Goal: Book appointment/travel/reservation

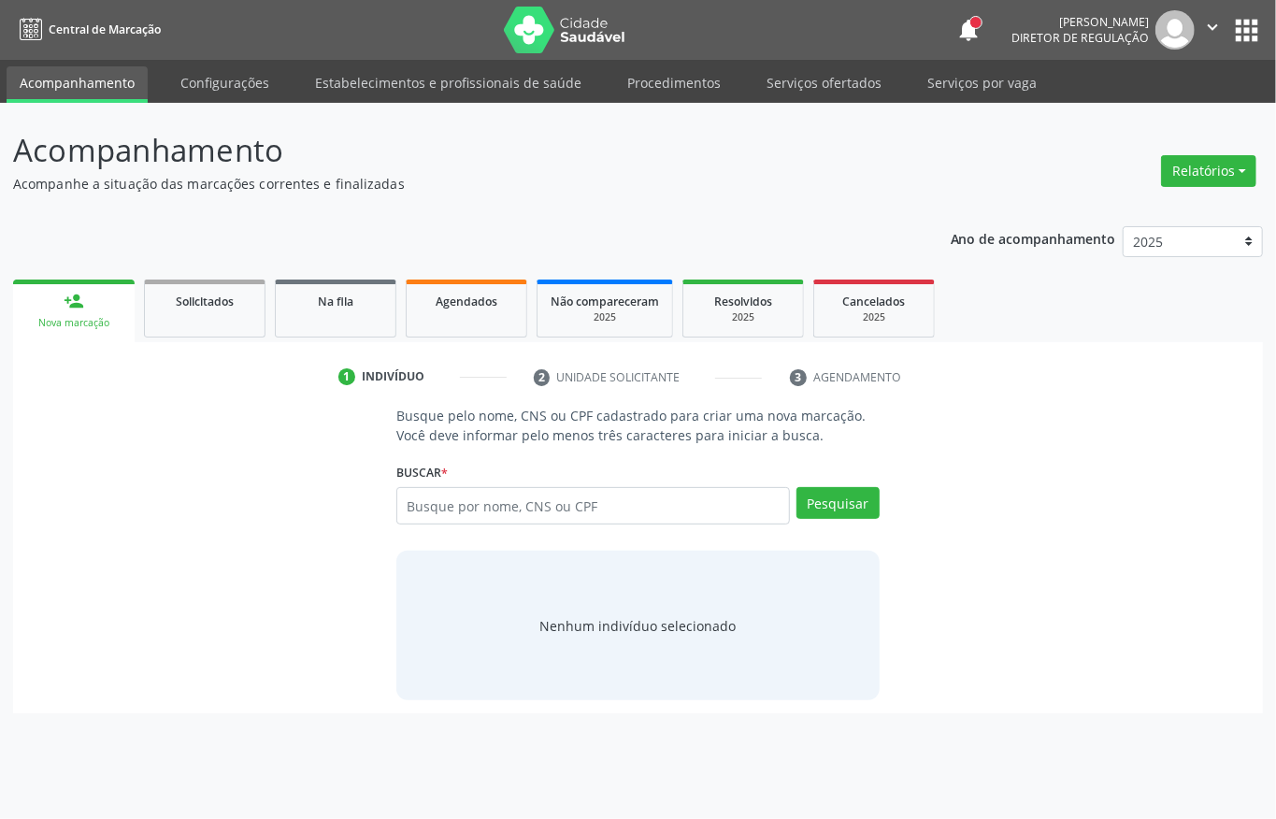
click at [615, 520] on input "text" at bounding box center [593, 505] width 394 height 37
type input "."
type input "0"
type input "704209702570382"
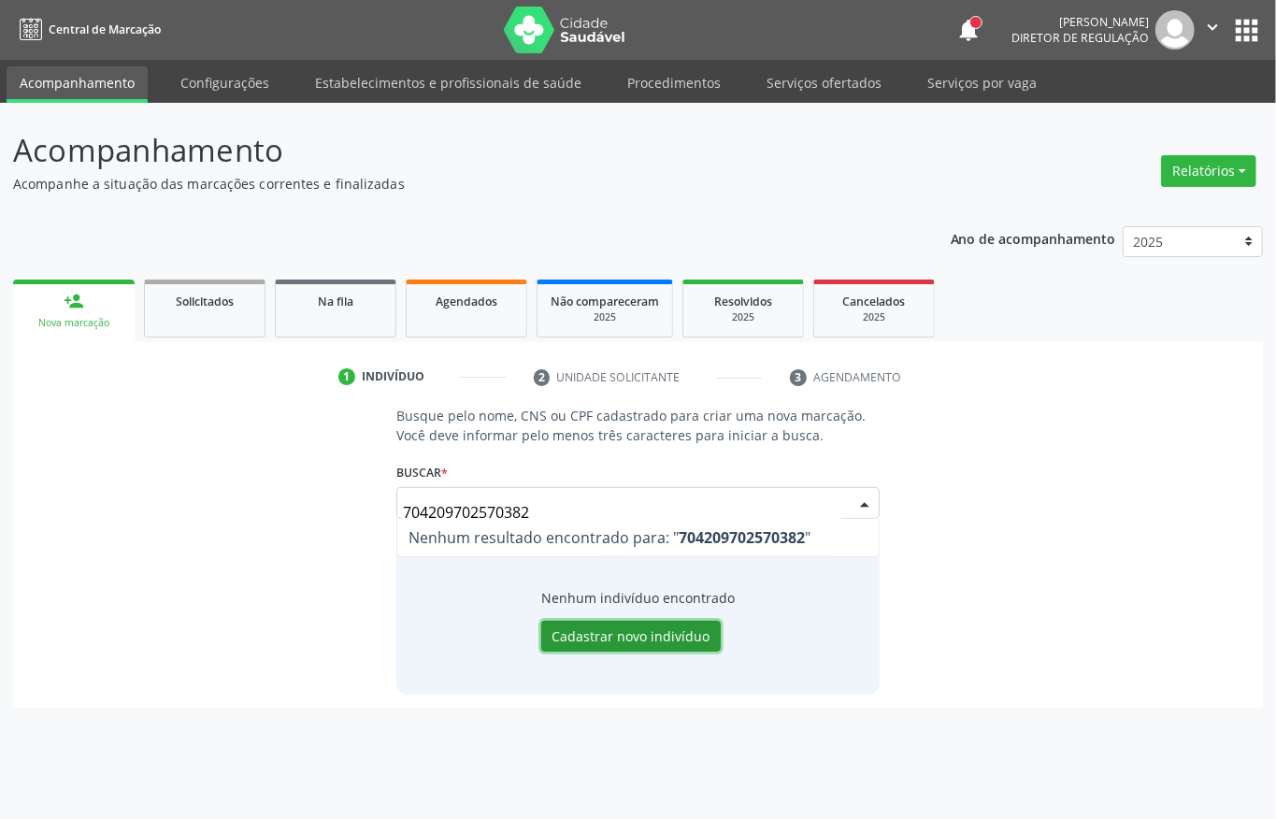
click at [619, 630] on button "Cadastrar novo indivíduo" at bounding box center [631, 637] width 180 height 32
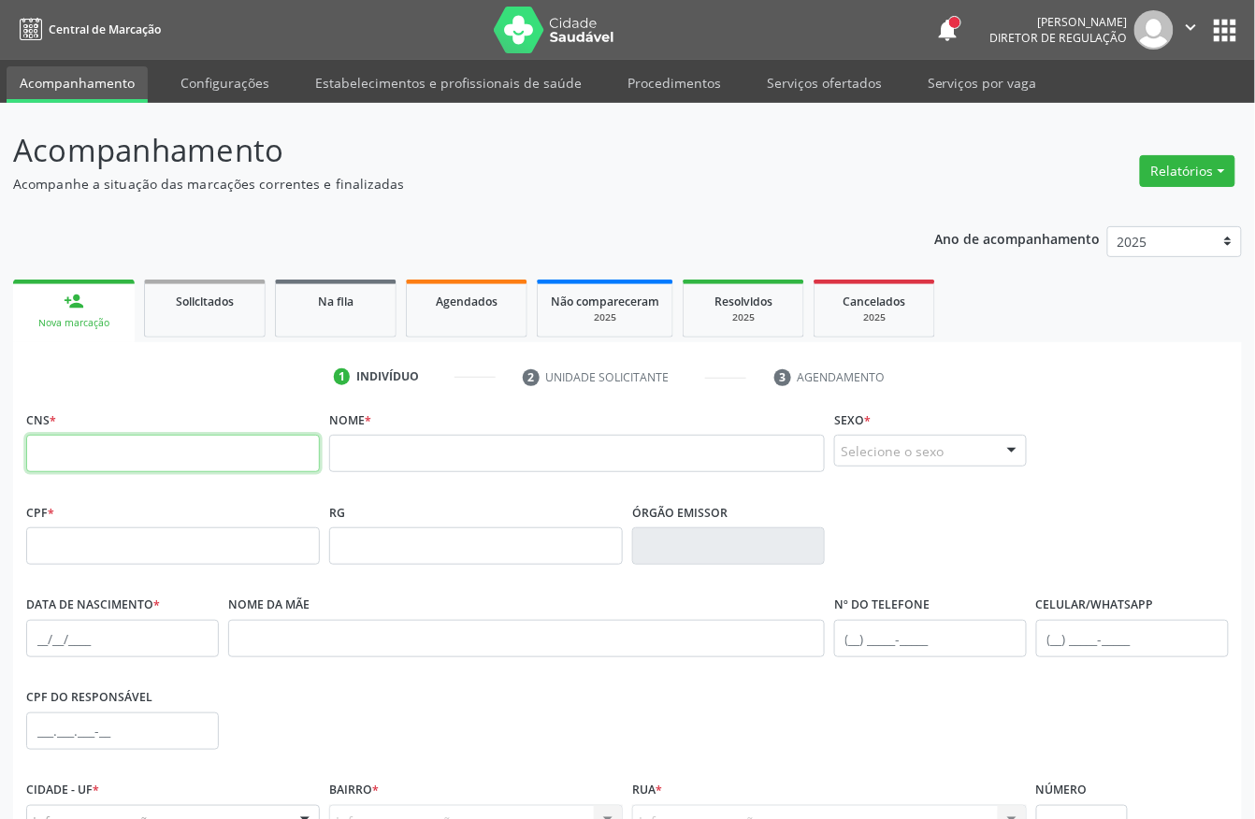
click at [188, 453] on input "text" at bounding box center [173, 453] width 294 height 37
type input "704 2097 0257 0382"
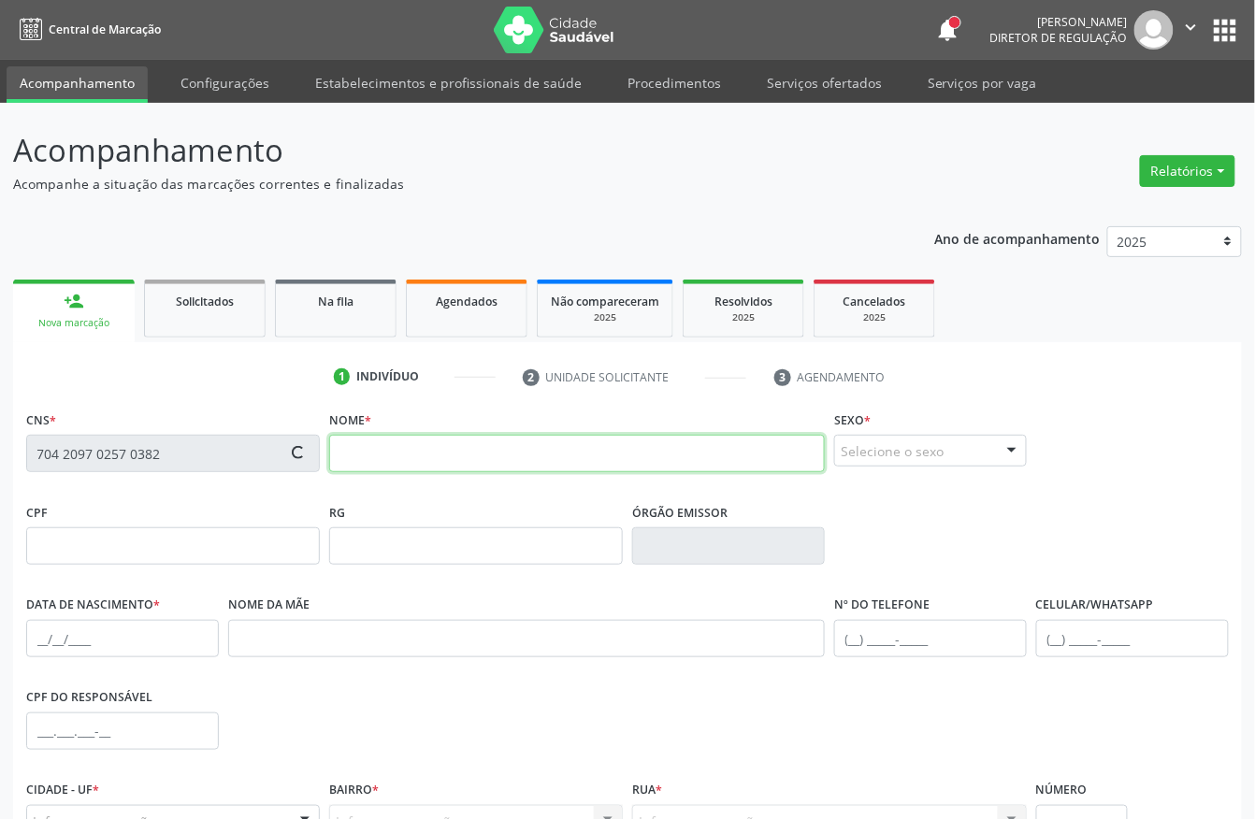
click at [402, 453] on input "text" at bounding box center [577, 453] width 496 height 37
type input "j"
type input "[PERSON_NAME]"
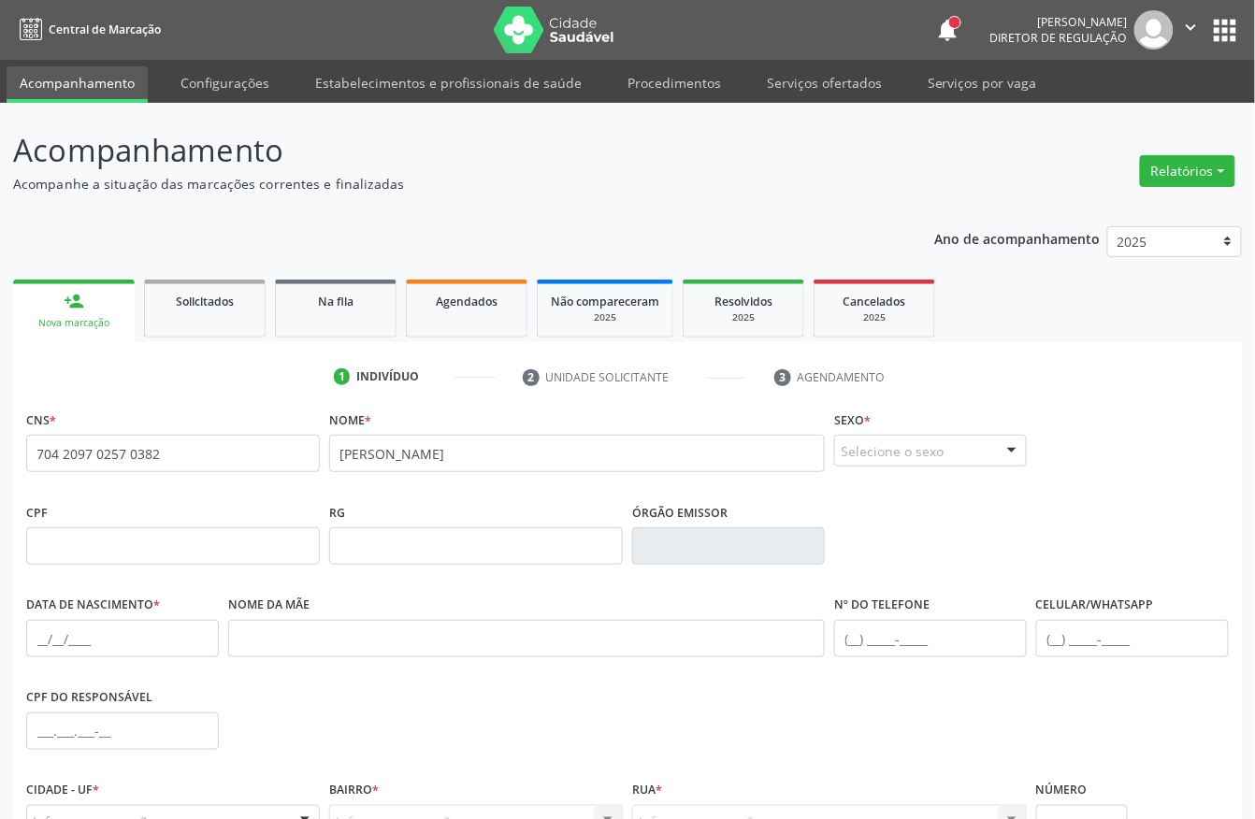
click at [890, 446] on div "Selecione o sexo" at bounding box center [930, 451] width 193 height 32
click at [895, 486] on span "Masculino" at bounding box center [882, 485] width 72 height 21
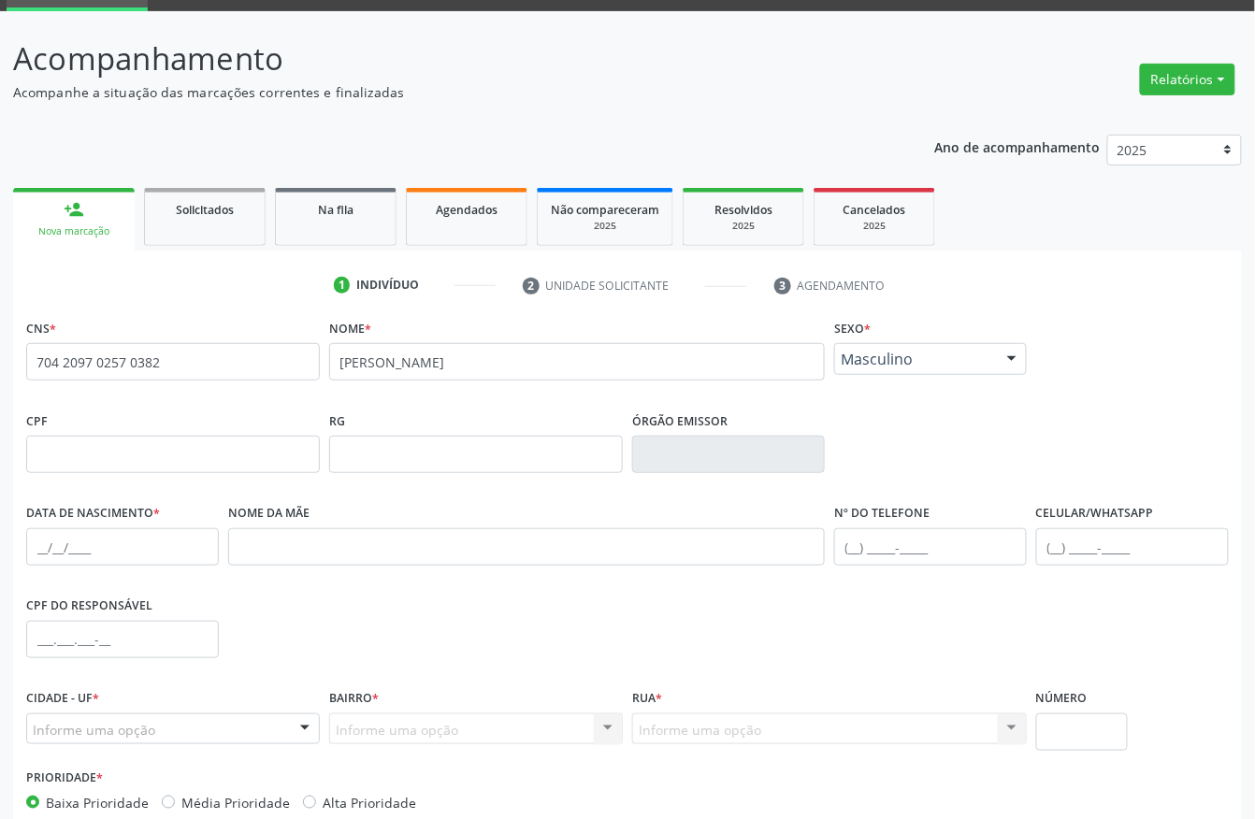
scroll to position [195, 0]
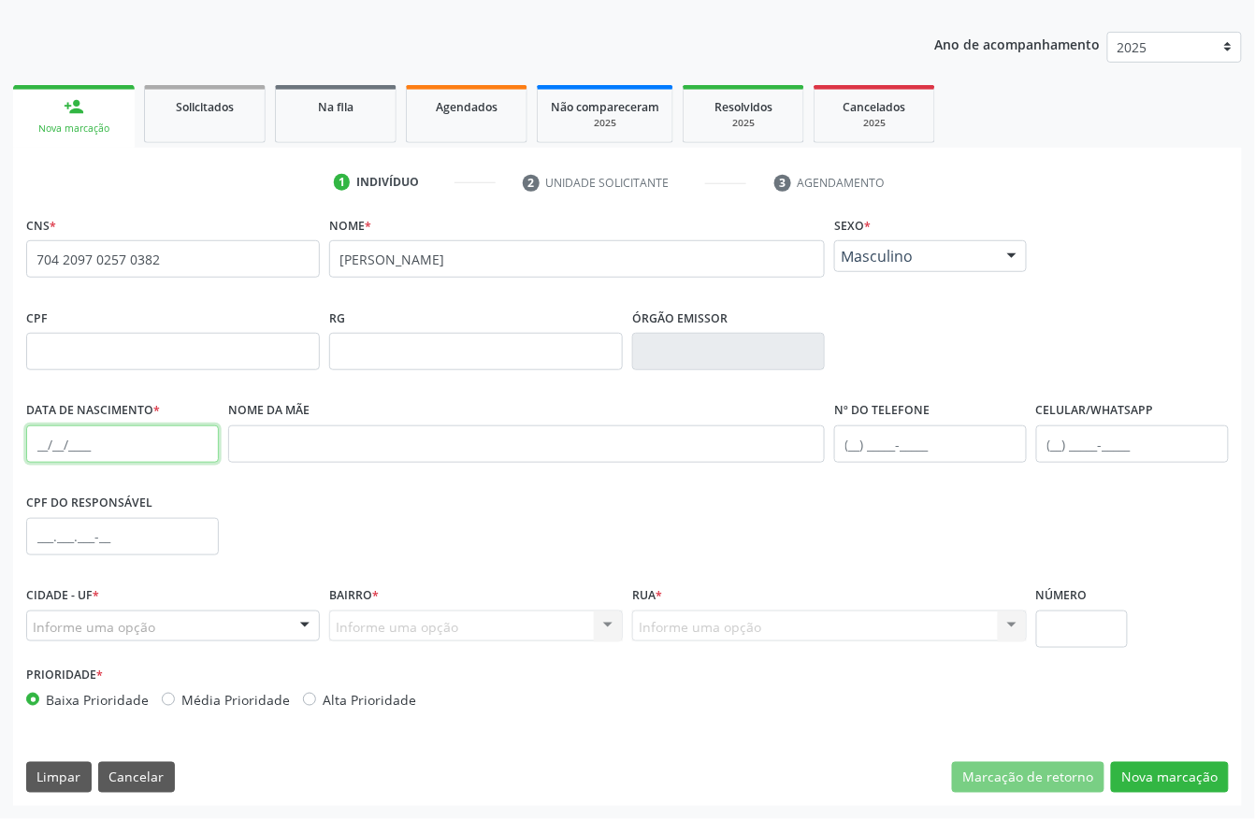
click at [39, 447] on input "text" at bounding box center [122, 443] width 193 height 37
type input "[DATE]"
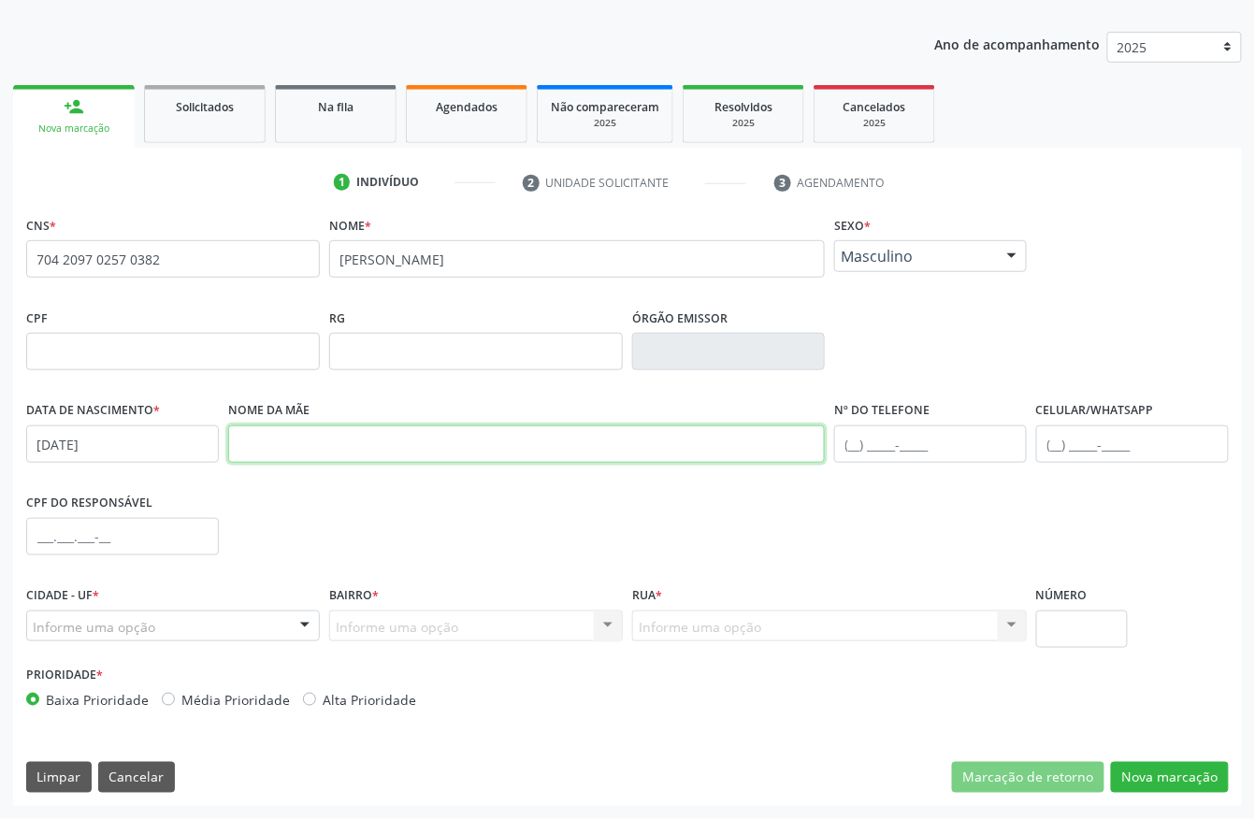
click at [286, 451] on input "text" at bounding box center [526, 443] width 596 height 37
type input "M"
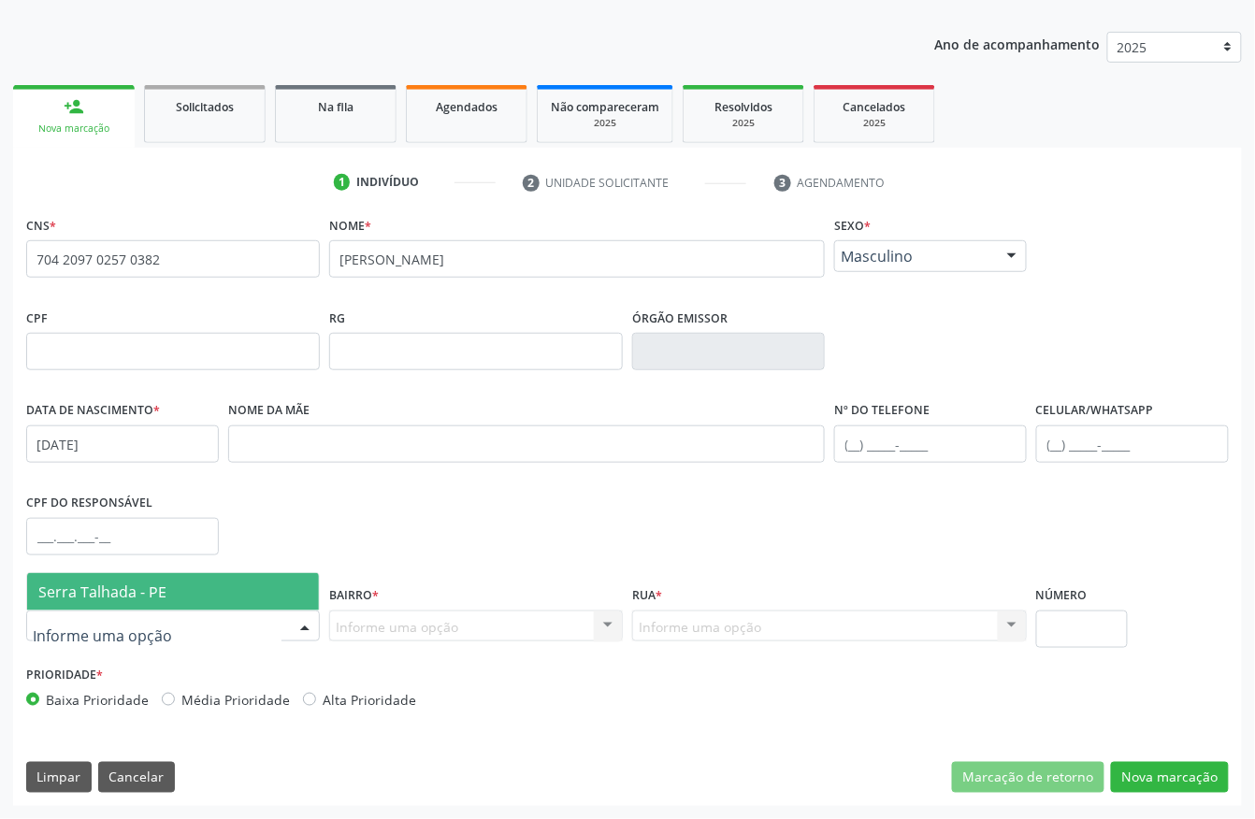
click at [237, 617] on div at bounding box center [173, 627] width 294 height 32
click at [177, 600] on span "Serra Talhada - PE" at bounding box center [173, 591] width 292 height 37
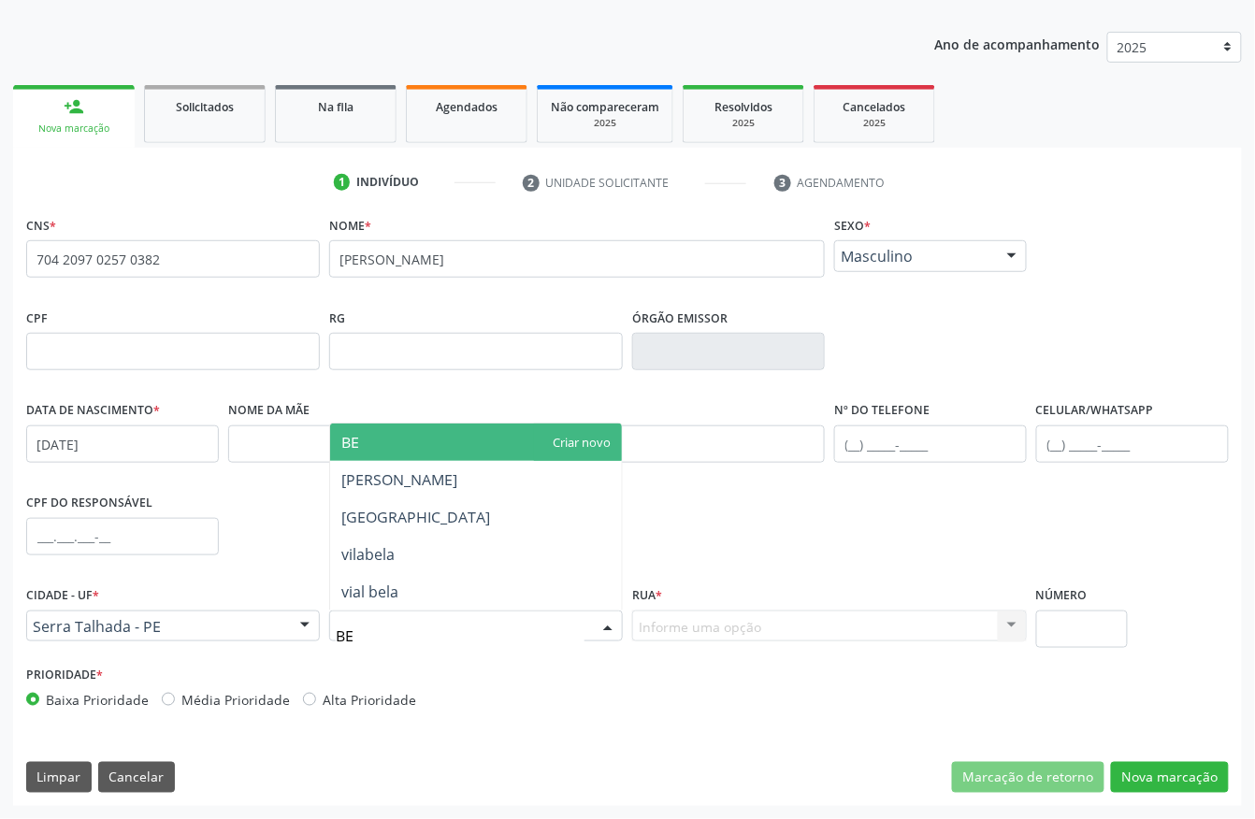
type input "BER"
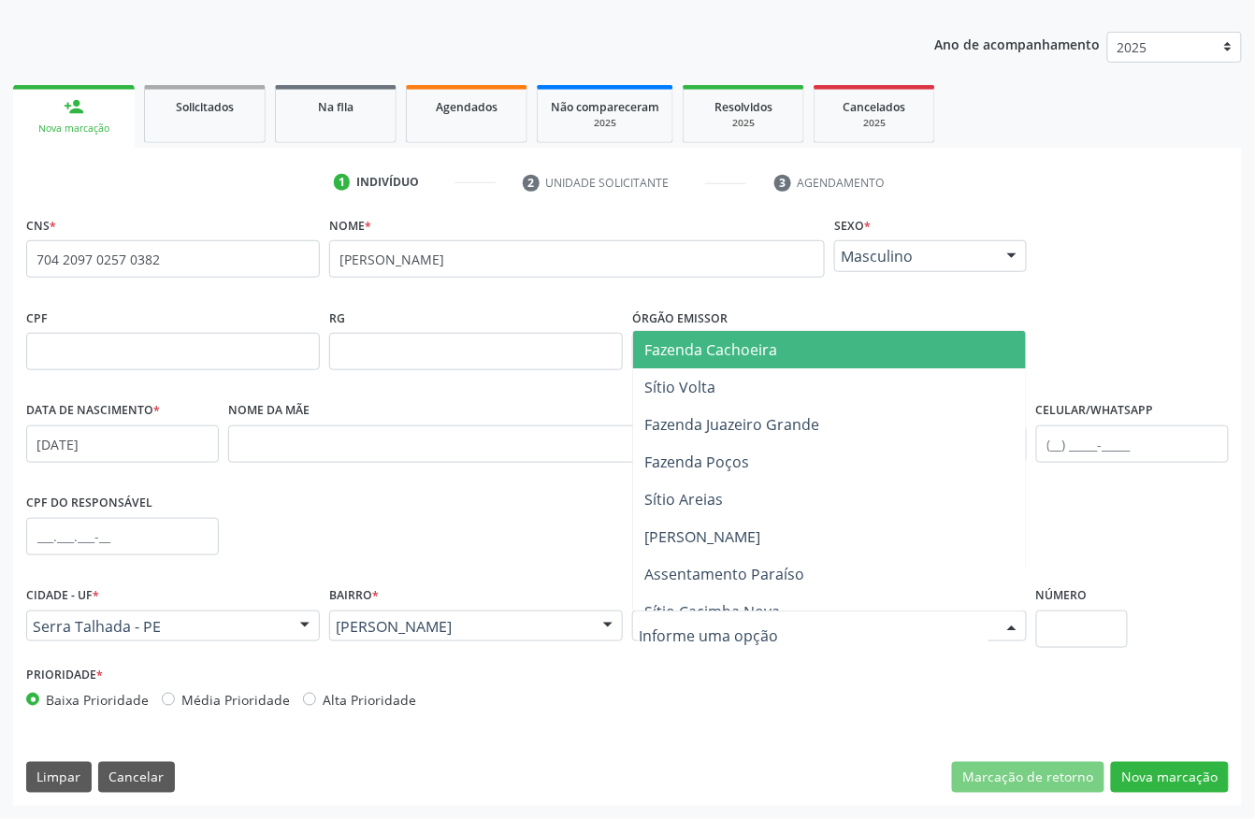
click at [805, 626] on div at bounding box center [829, 627] width 395 height 32
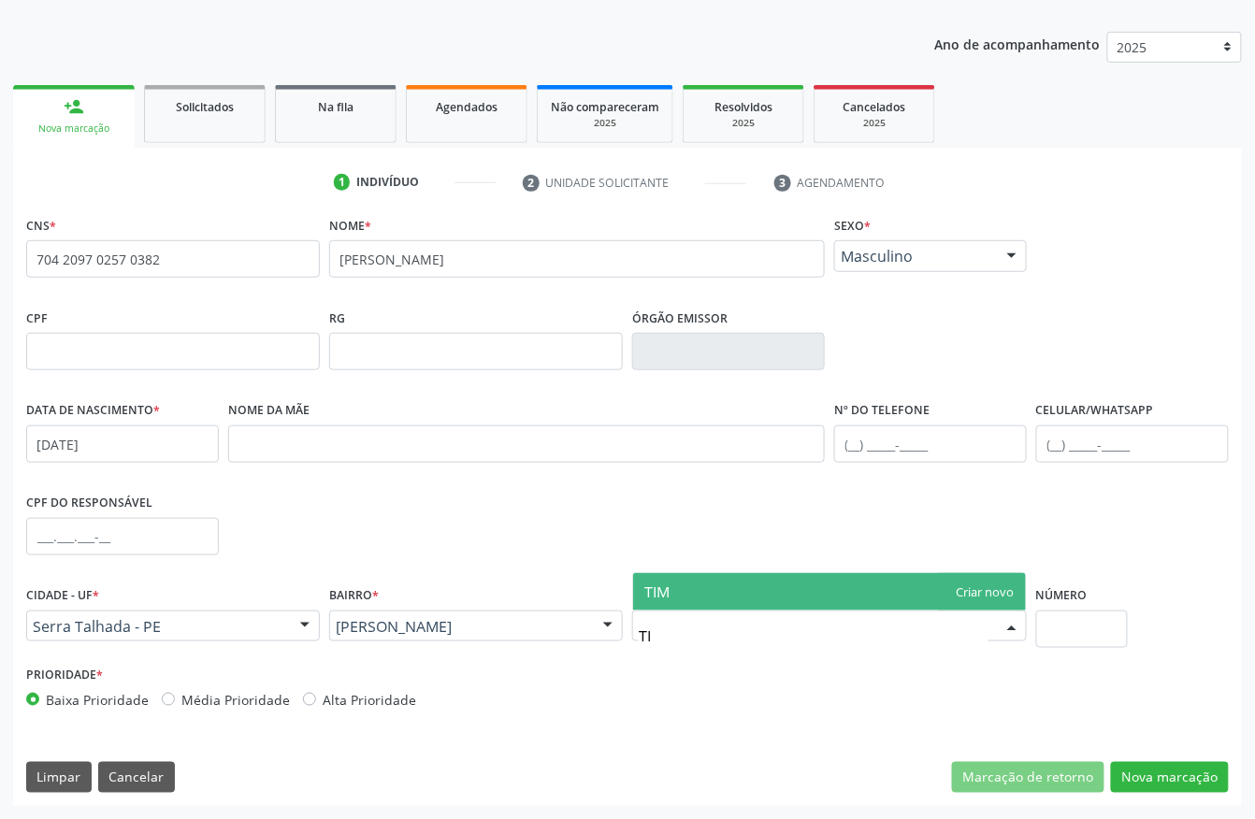
type input "T"
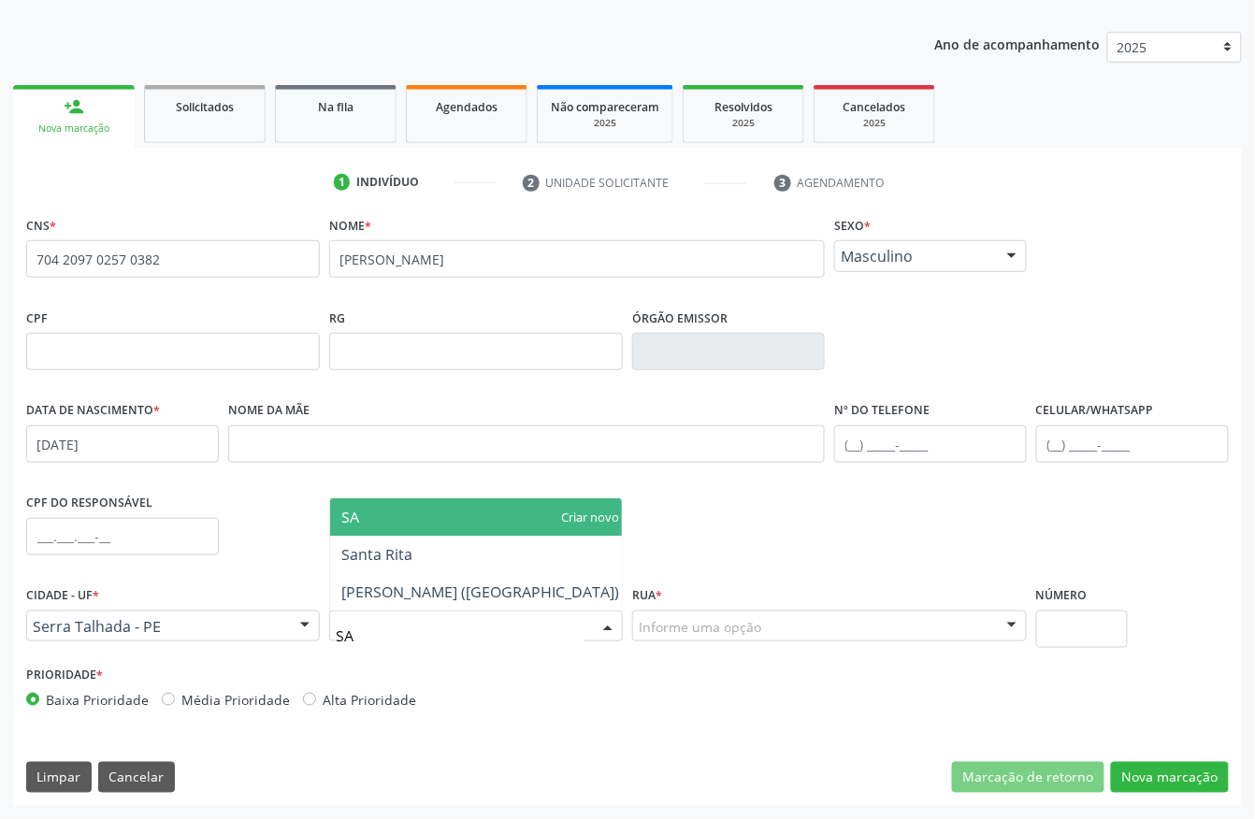
type input "SAN"
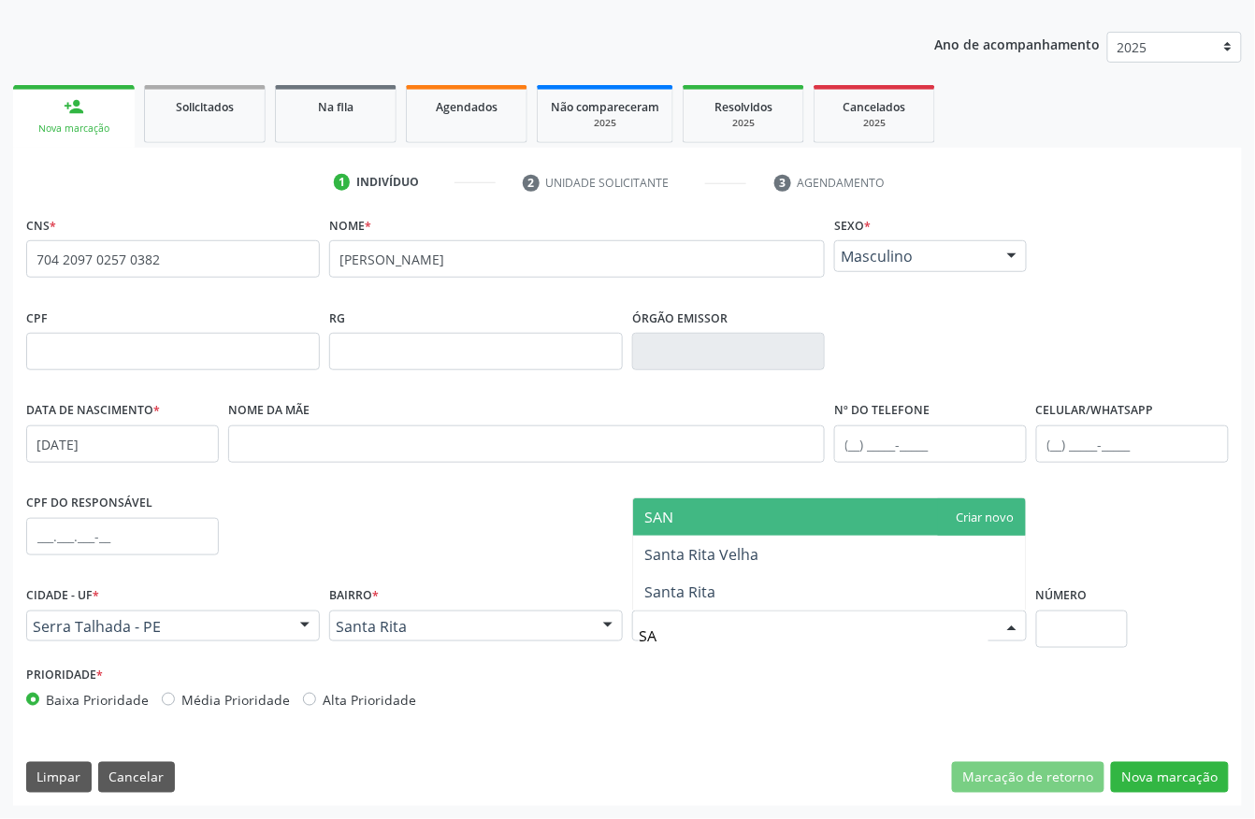
type input "S"
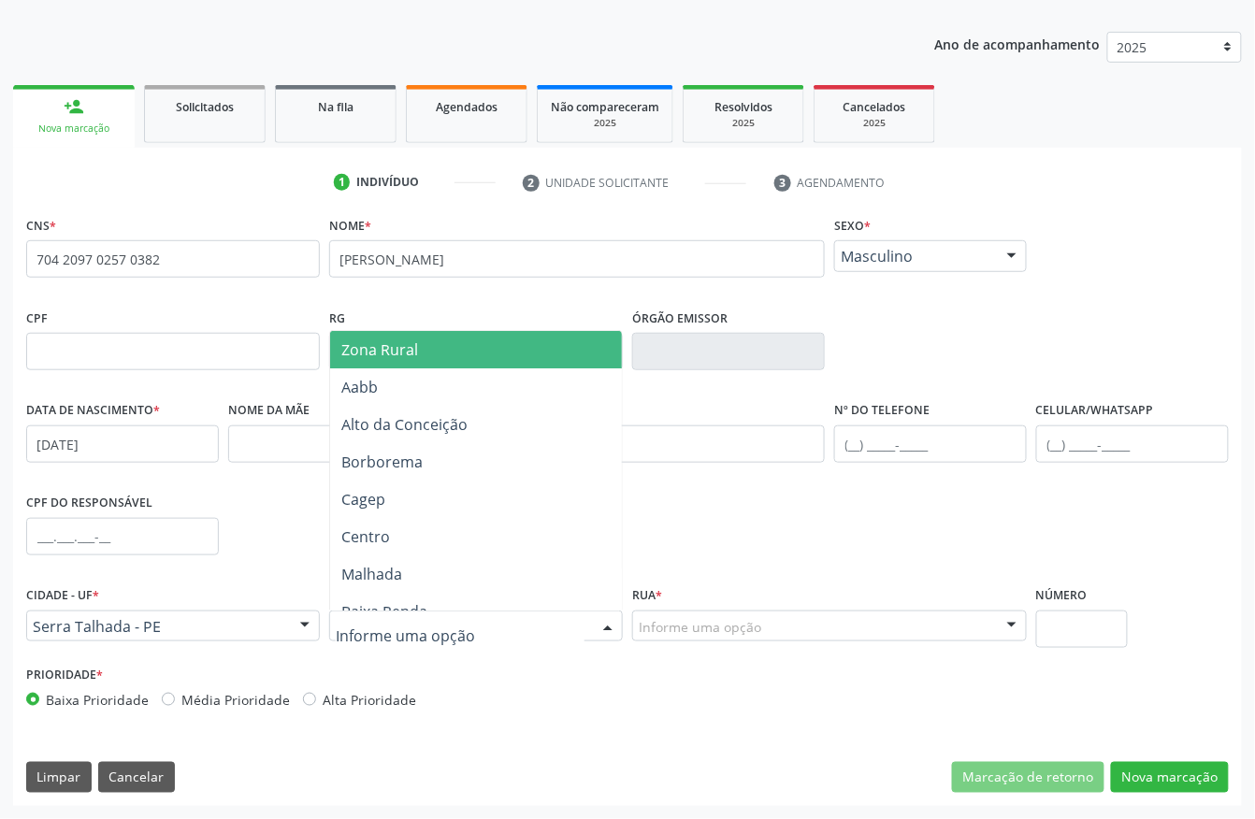
click at [446, 363] on span "Zona Rural" at bounding box center [480, 349] width 300 height 37
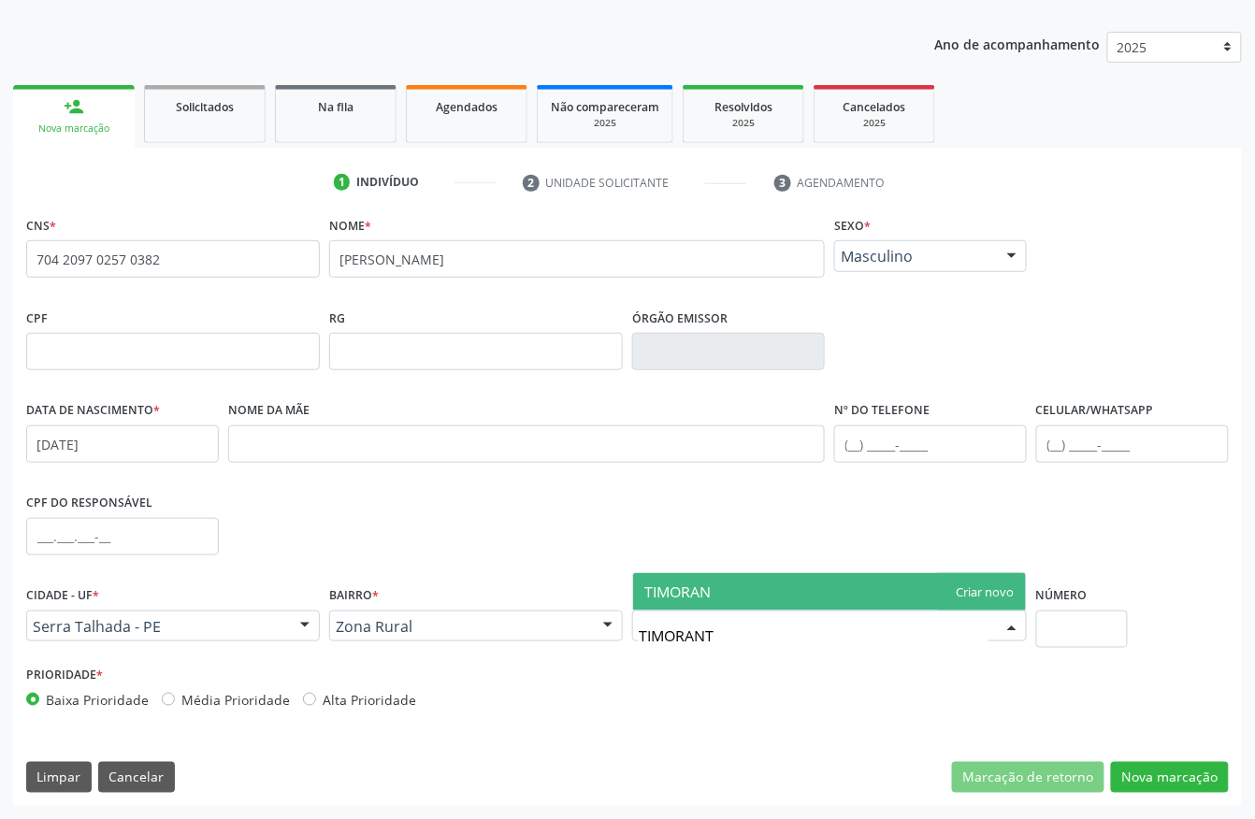
type input "TIMORANTE"
click at [737, 589] on span "TIMORANTE" at bounding box center [829, 591] width 393 height 37
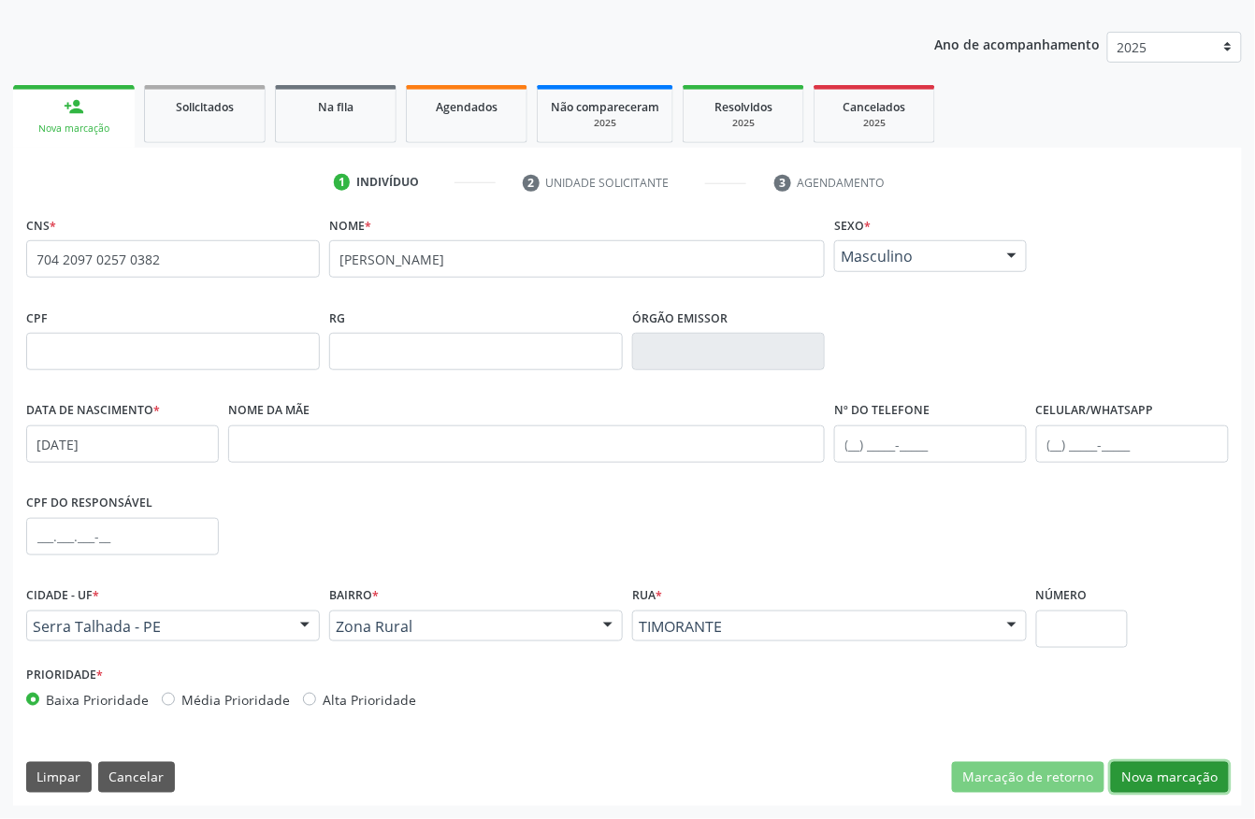
click at [1130, 770] on button "Nova marcação" at bounding box center [1170, 778] width 118 height 32
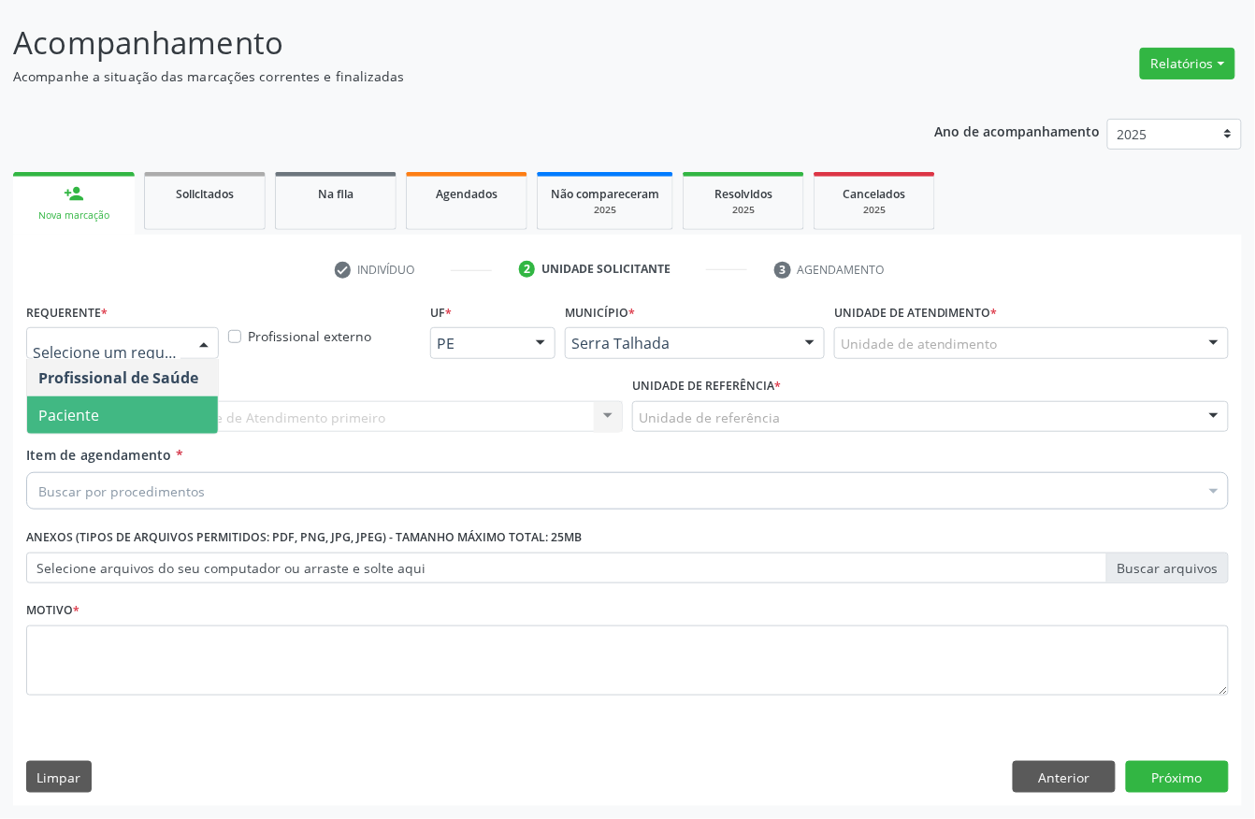
click at [122, 409] on span "Paciente" at bounding box center [122, 414] width 191 height 37
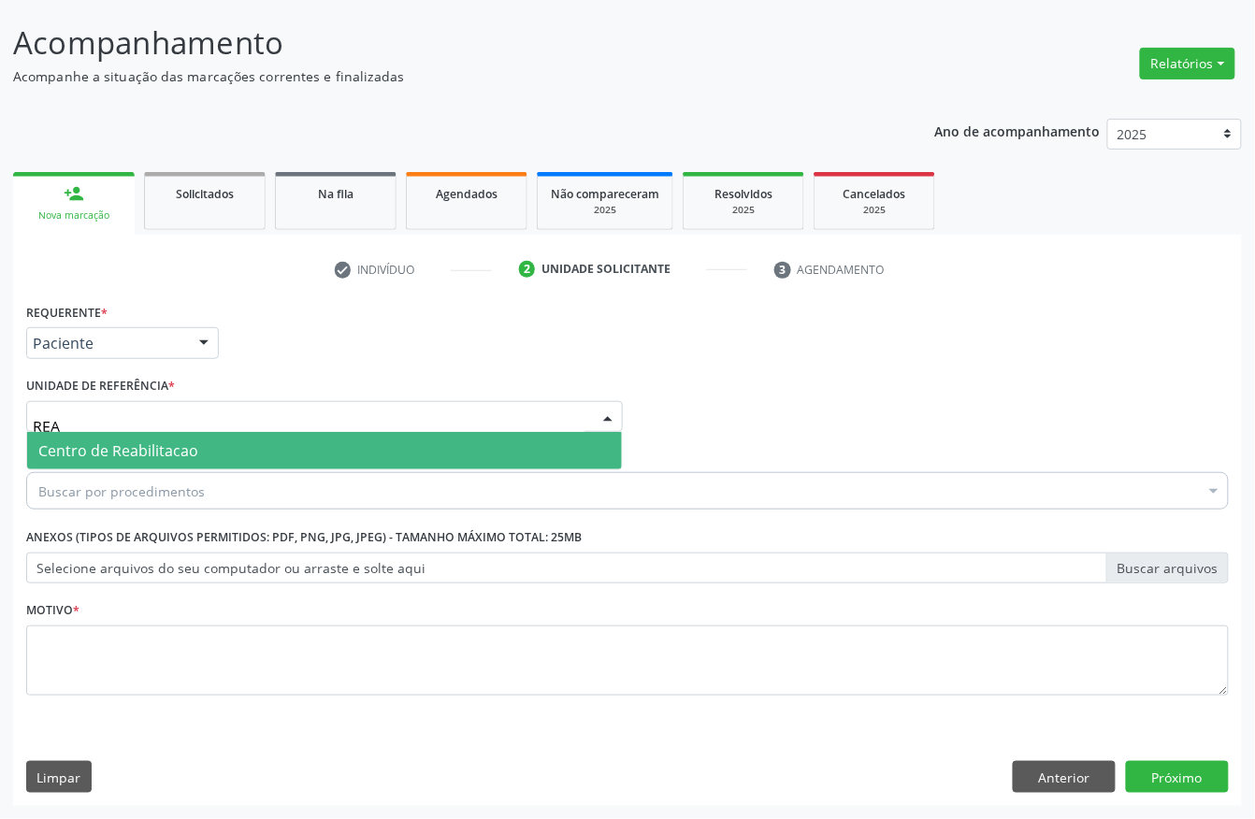
type input "REAB"
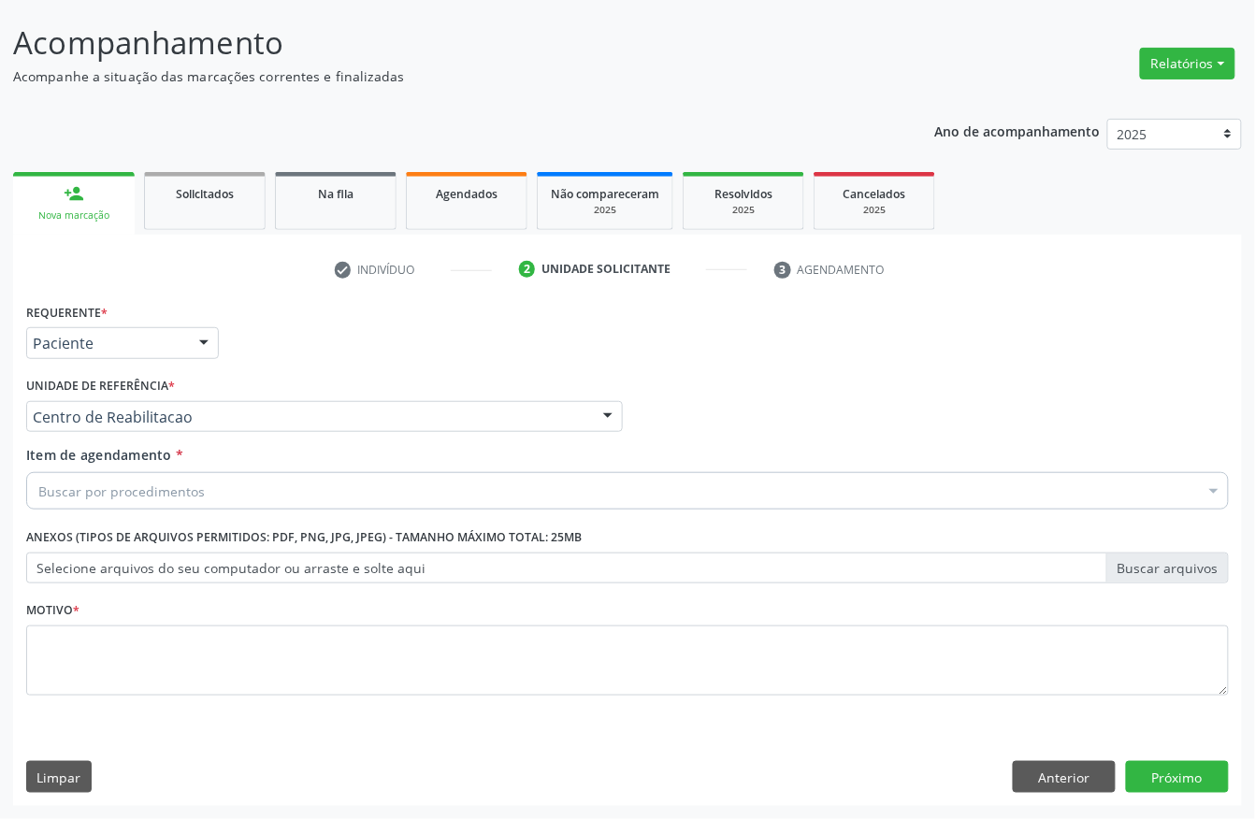
click at [163, 499] on div "Buscar por procedimentos" at bounding box center [627, 490] width 1202 height 37
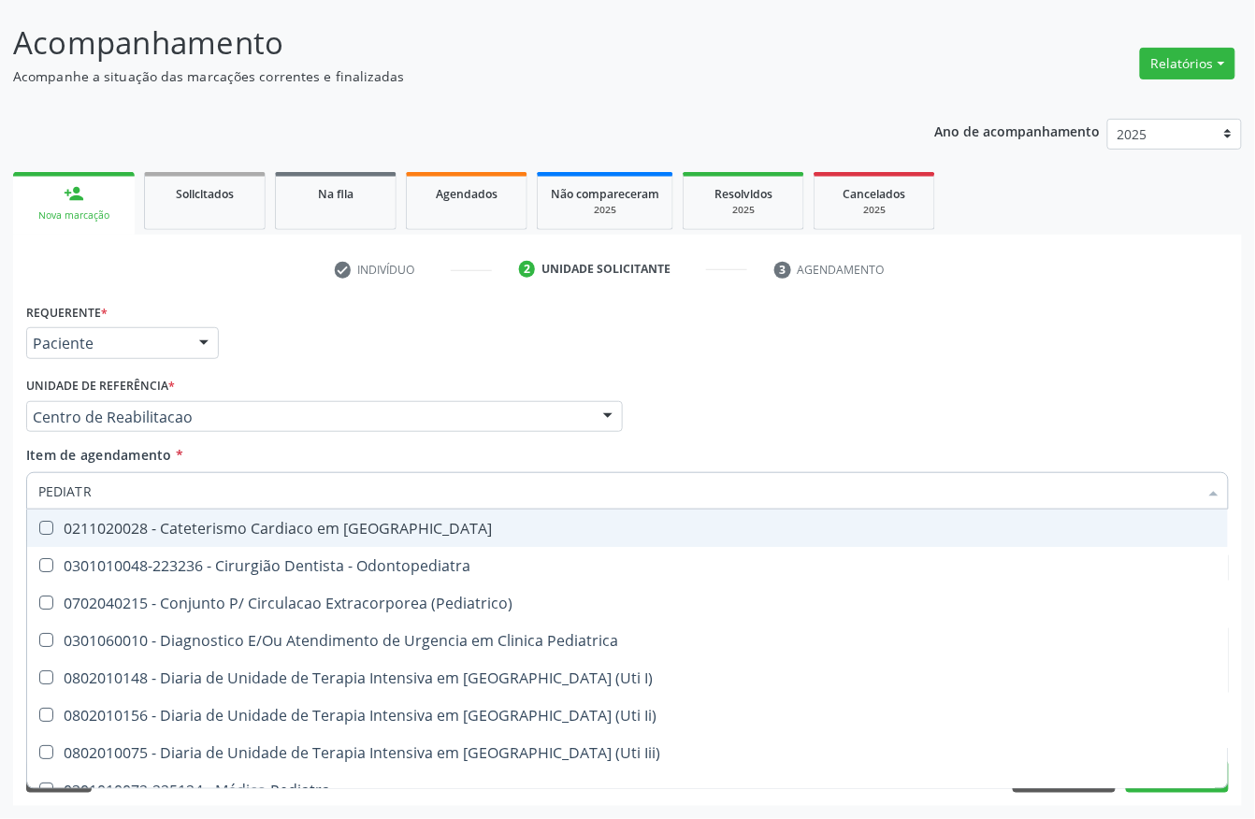
type input "PEDIATRA"
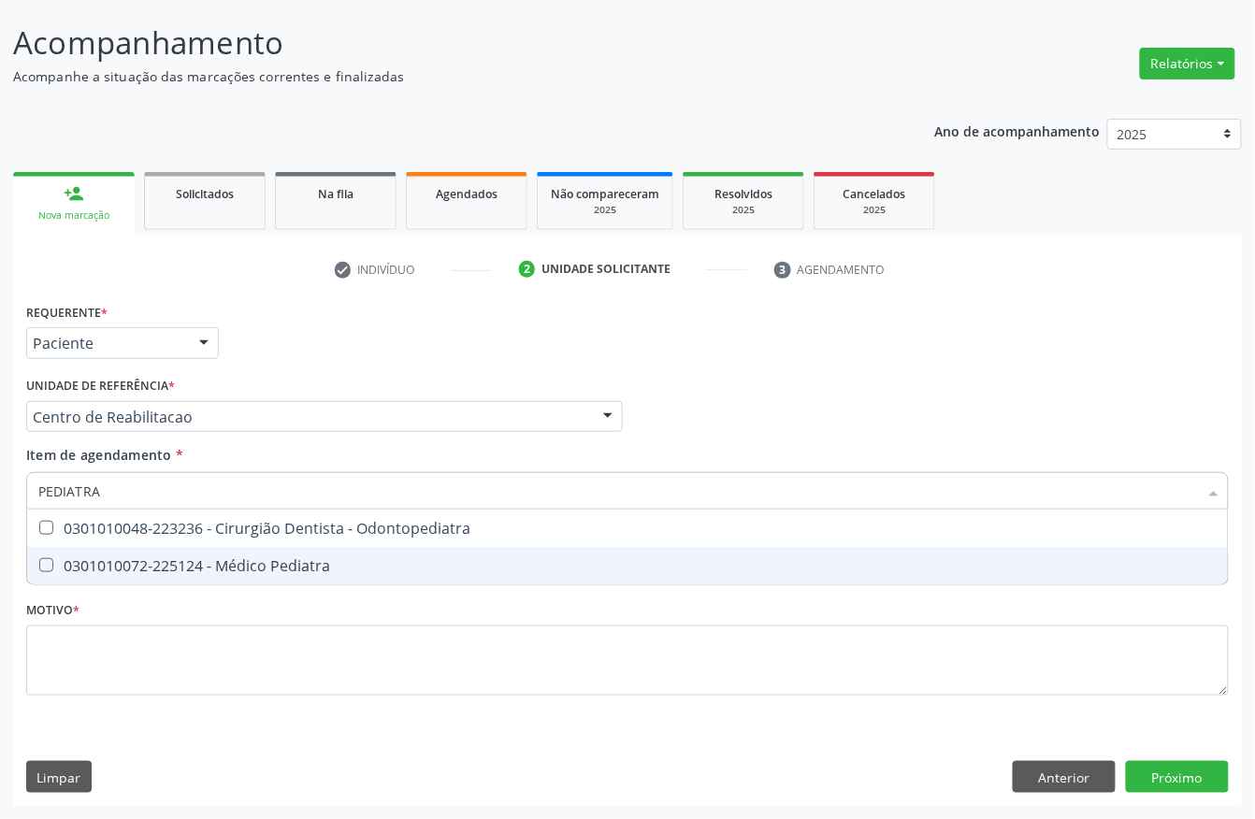
click at [185, 573] on div "0301010072-225124 - Médico Pediatra" at bounding box center [627, 565] width 1178 height 15
checkbox Pediatra "true"
click at [180, 625] on div "Requerente * Paciente Profissional de Saúde Paciente Nenhum resultado encontrad…" at bounding box center [627, 510] width 1202 height 424
click at [178, 584] on span "0301010072-225124 - Médico Pediatra" at bounding box center [627, 565] width 1200 height 37
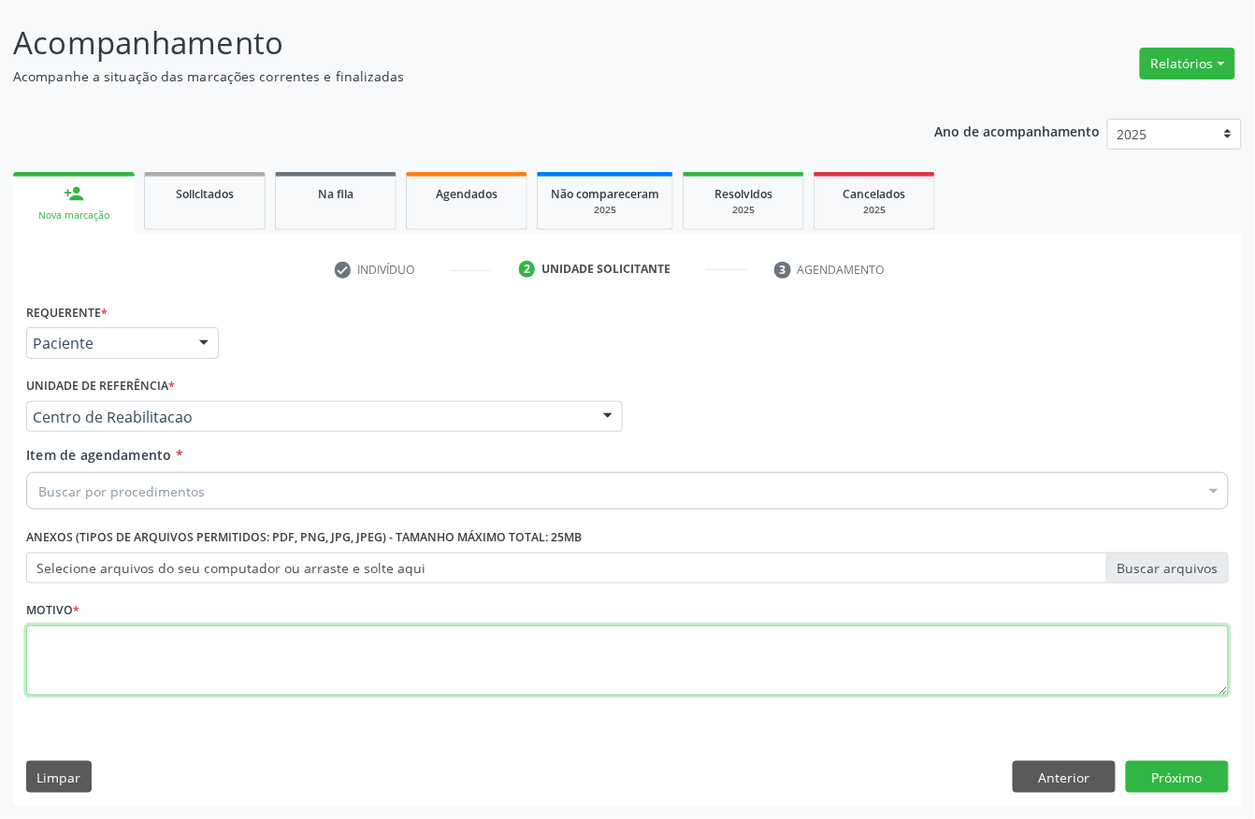
click at [143, 673] on textarea at bounding box center [627, 660] width 1202 height 71
type textarea "A"
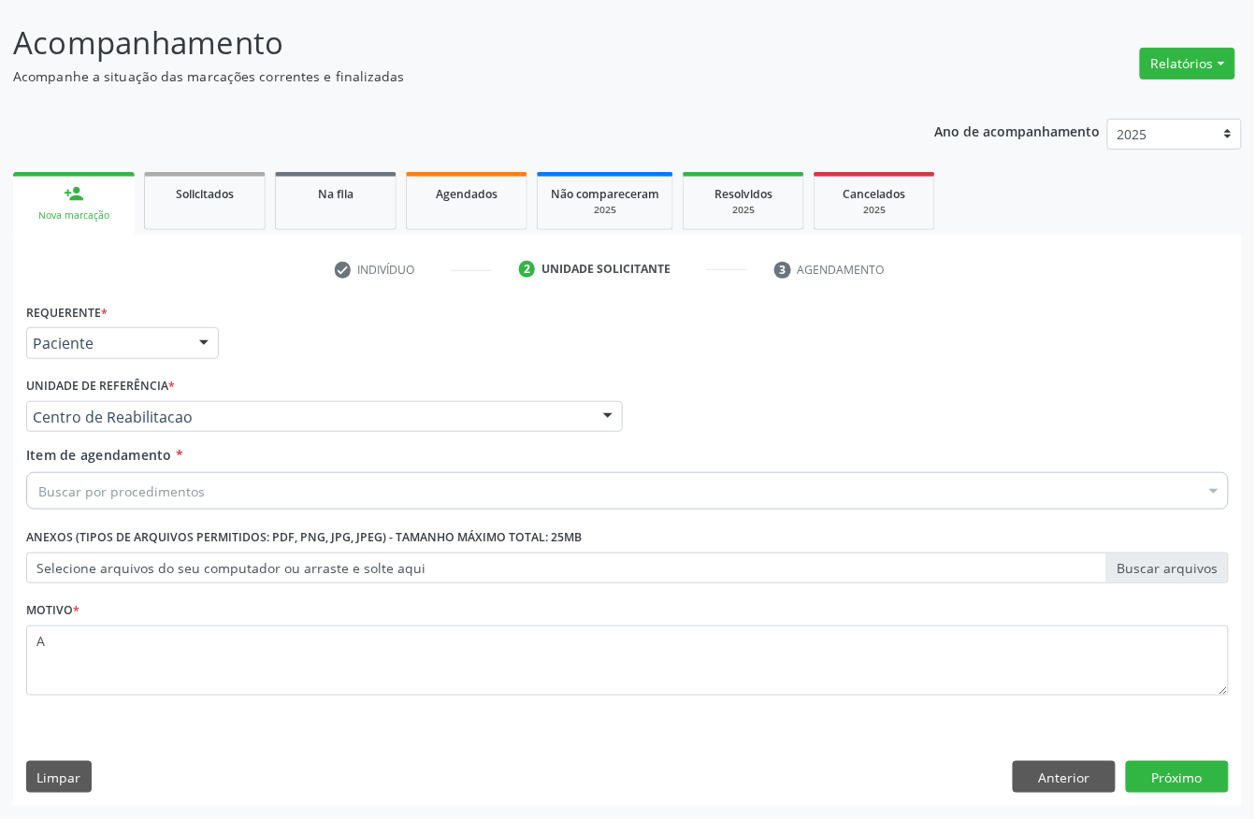
click at [1137, 759] on div "Requerente * Paciente Profissional de Saúde Paciente Nenhum resultado encontrad…" at bounding box center [627, 552] width 1229 height 508
click at [1148, 775] on button "Próximo" at bounding box center [1177, 777] width 103 height 32
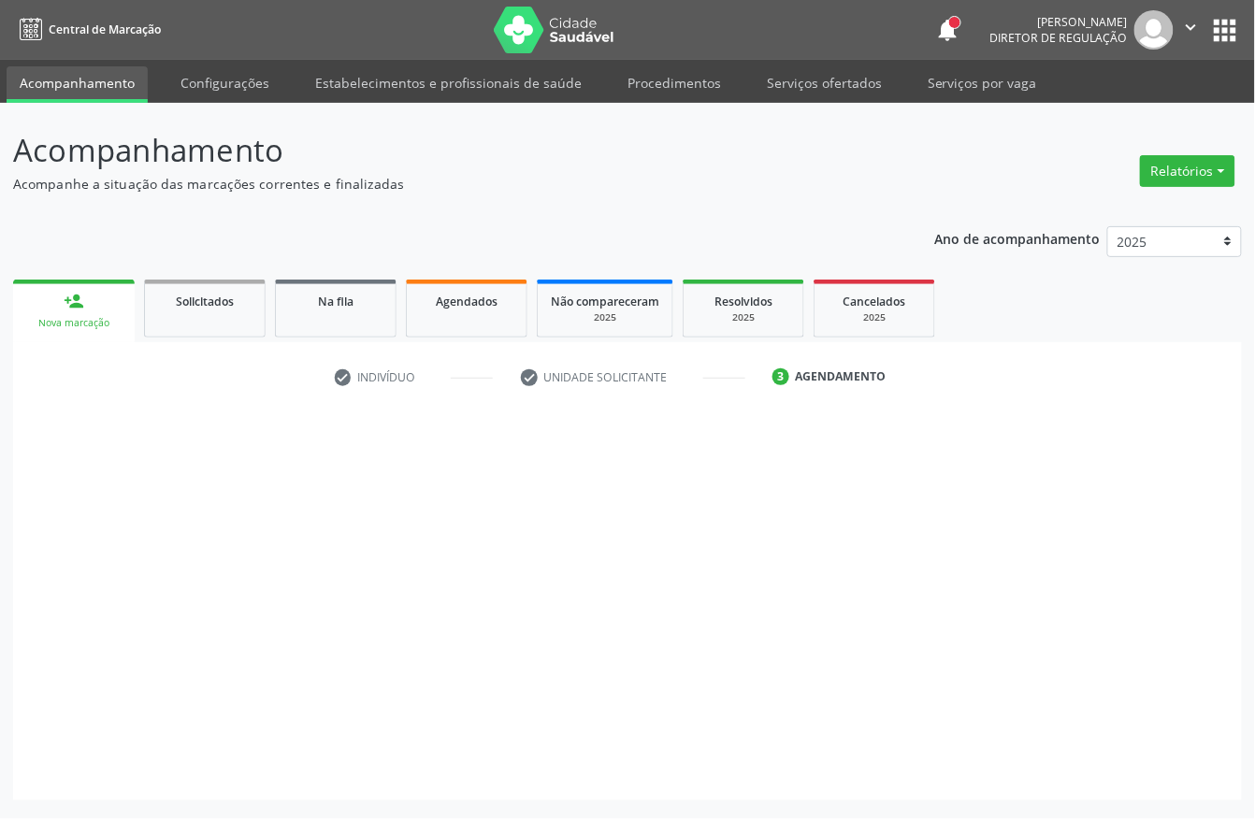
scroll to position [0, 0]
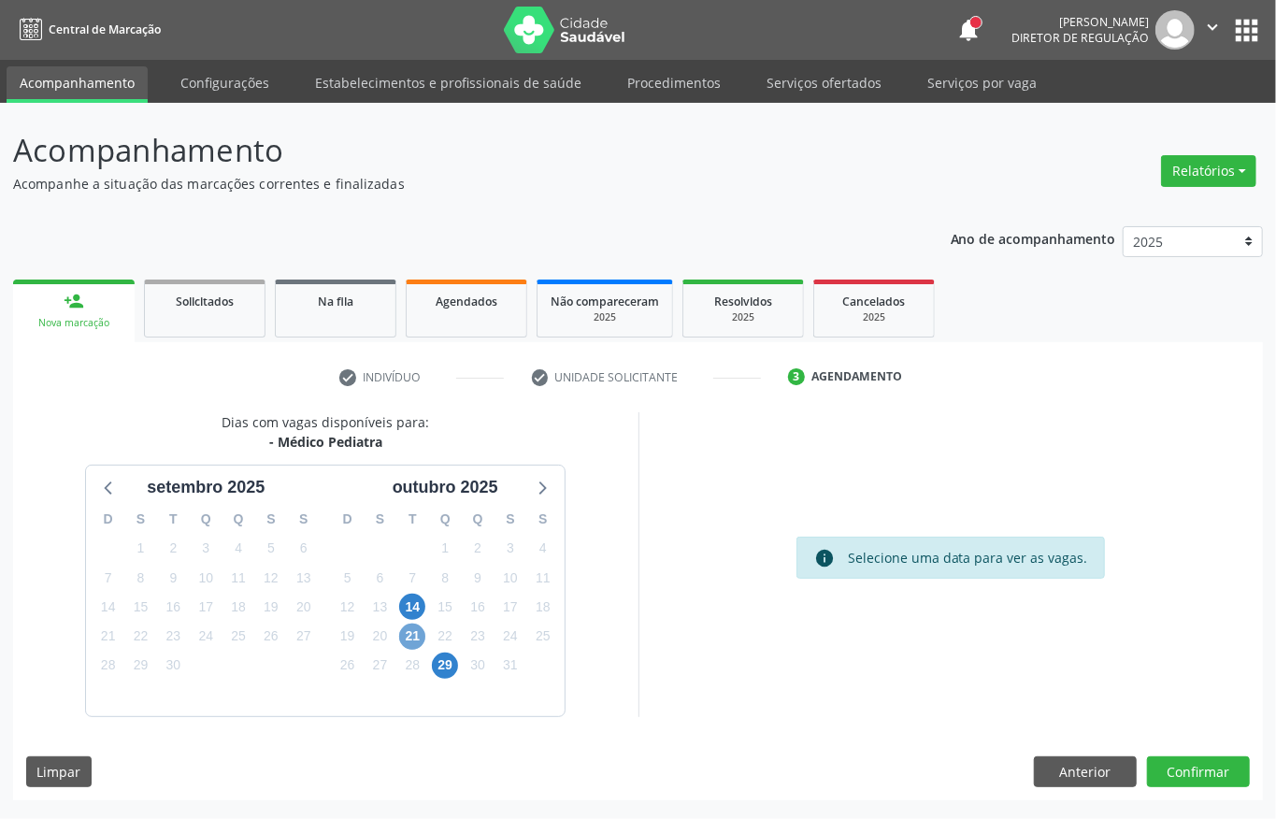
click at [413, 641] on span "21" at bounding box center [412, 637] width 26 height 26
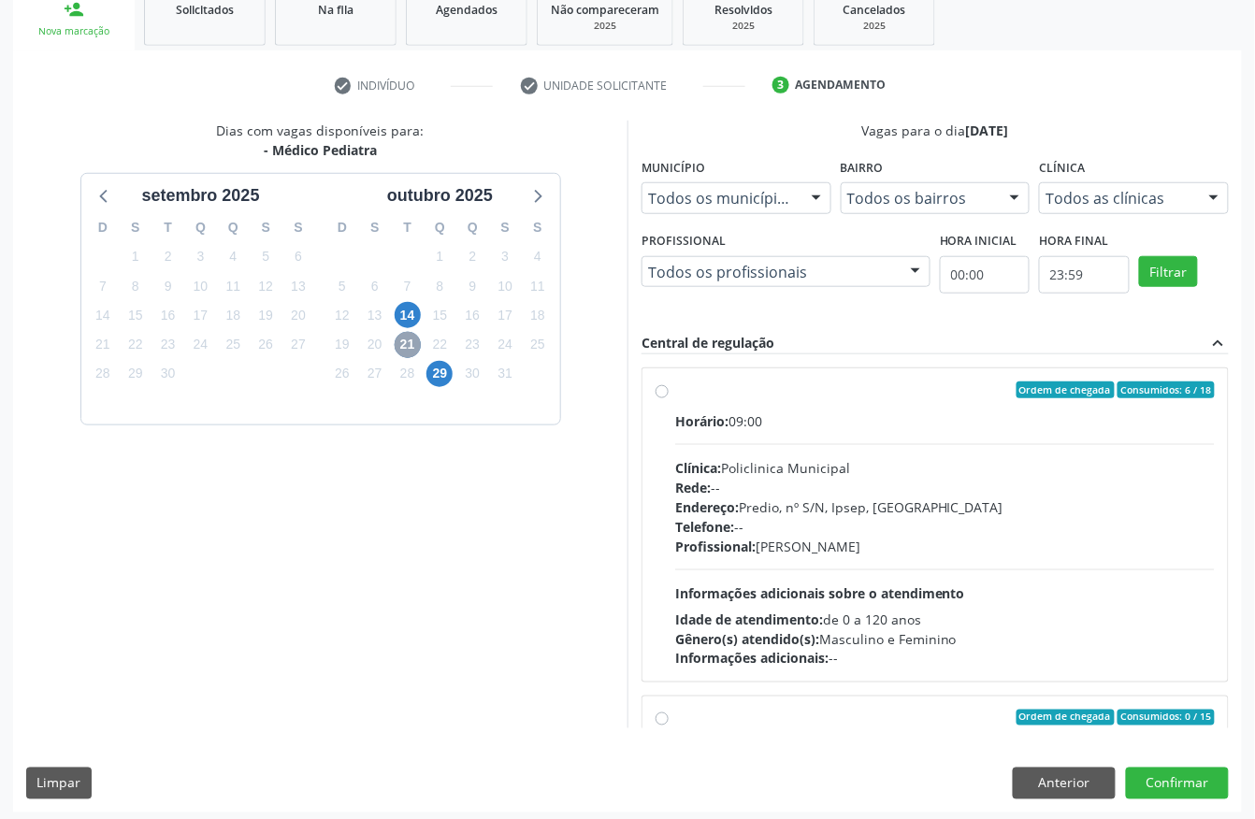
scroll to position [299, 0]
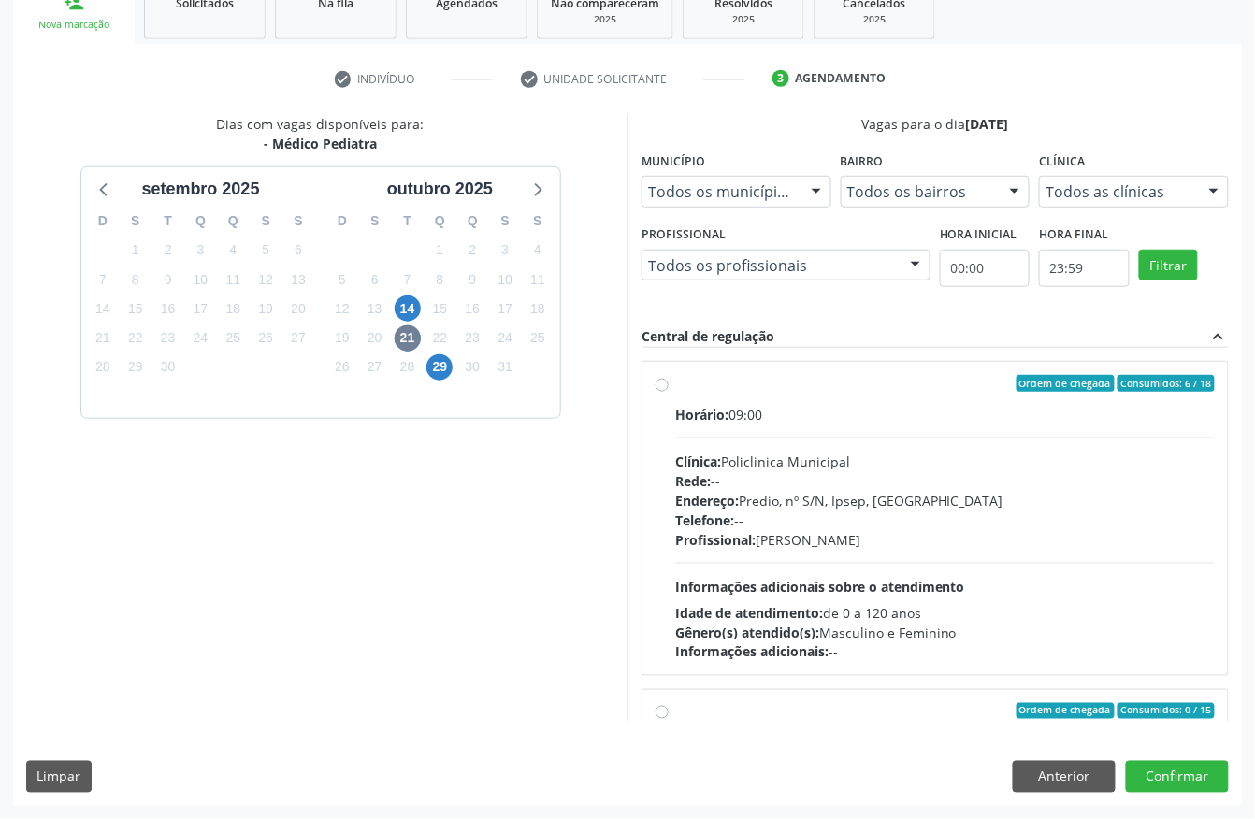
click at [764, 537] on div "Profissional: [PERSON_NAME]" at bounding box center [944, 540] width 539 height 20
click at [668, 392] on input "Ordem de chegada Consumidos: 6 / 18 Horário: 09:00 Clínica: Policlinica Municip…" at bounding box center [661, 383] width 13 height 17
radio input "true"
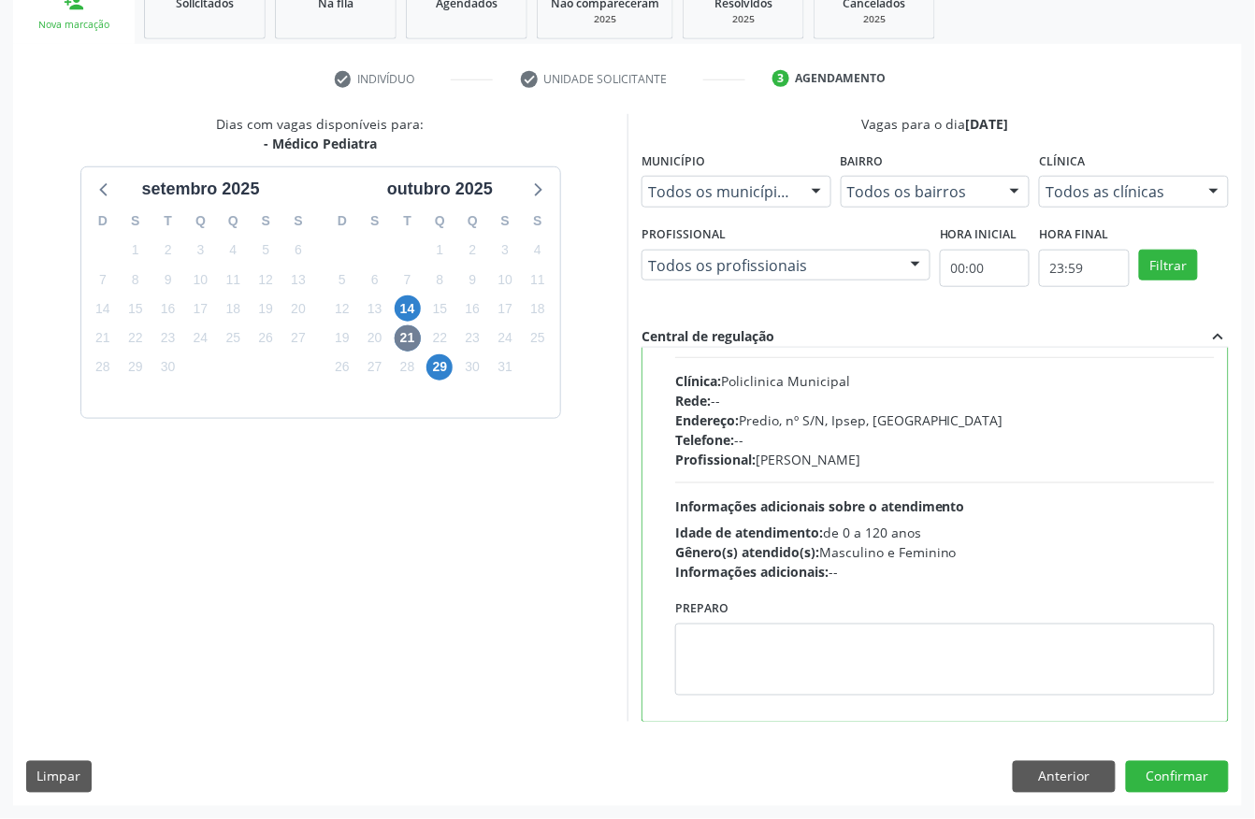
scroll to position [124, 0]
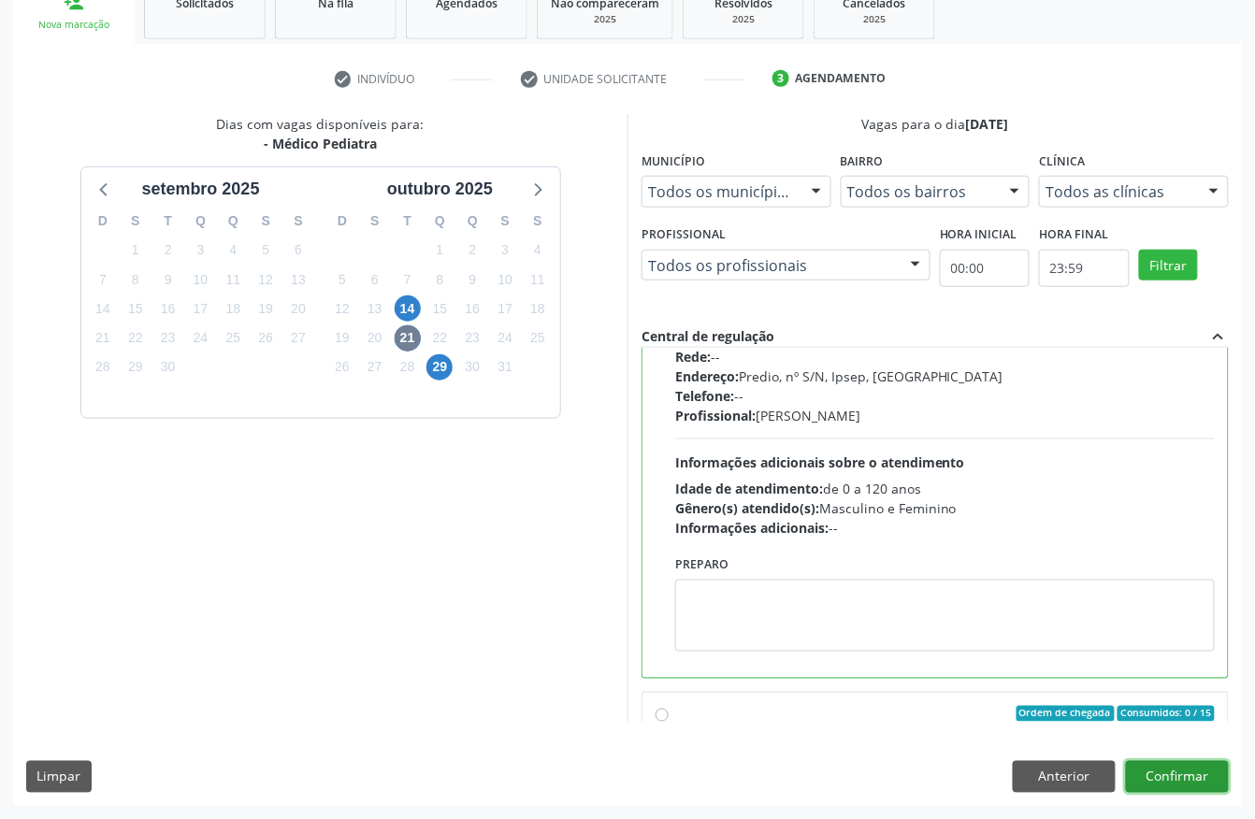
click at [1215, 772] on button "Confirmar" at bounding box center [1177, 777] width 103 height 32
